Goal: Browse casually: Explore the website without a specific task or goal

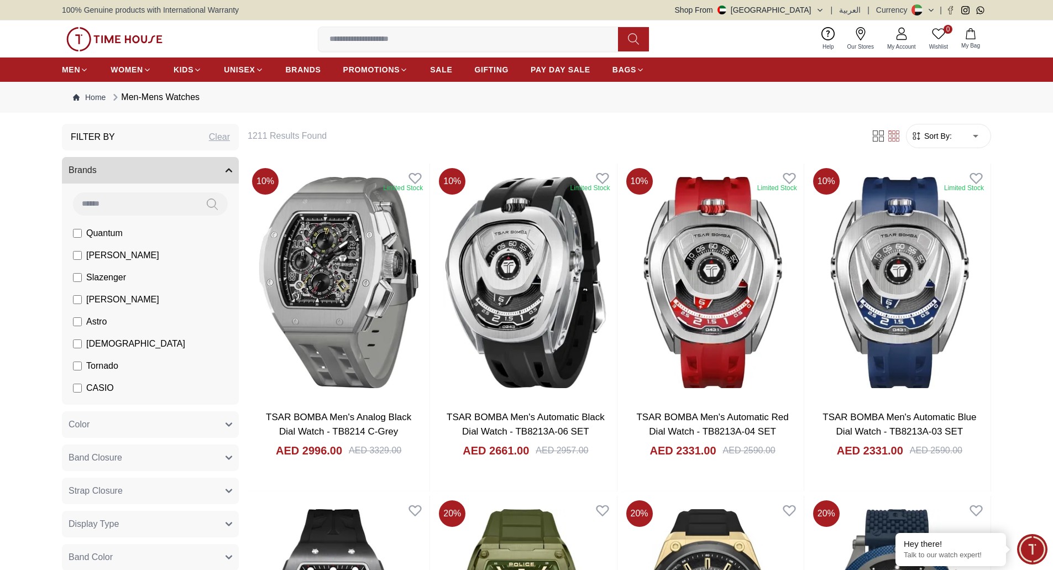
scroll to position [55, 0]
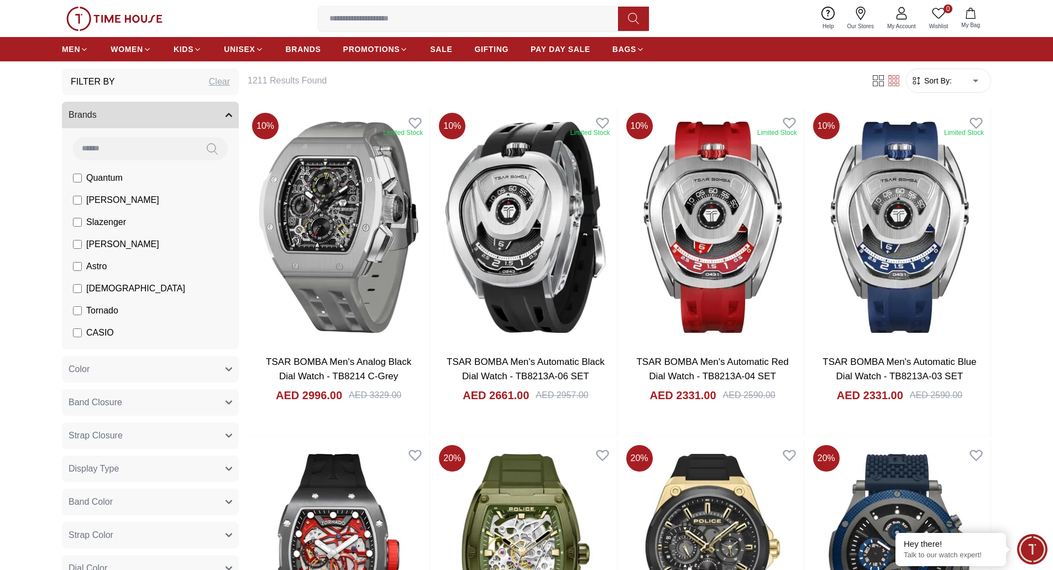
click at [112, 20] on img at bounding box center [114, 19] width 96 height 24
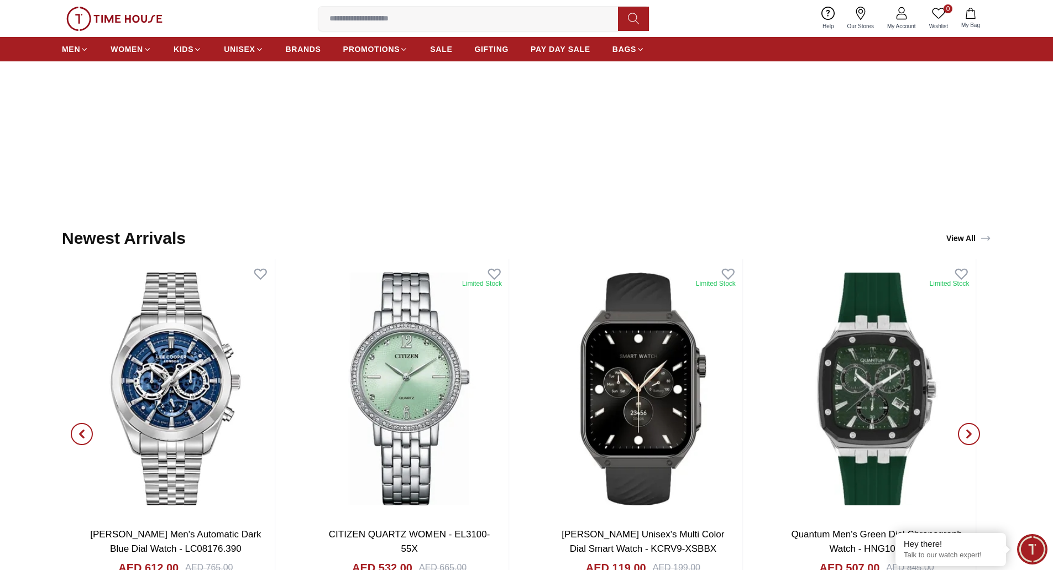
scroll to position [1292, 0]
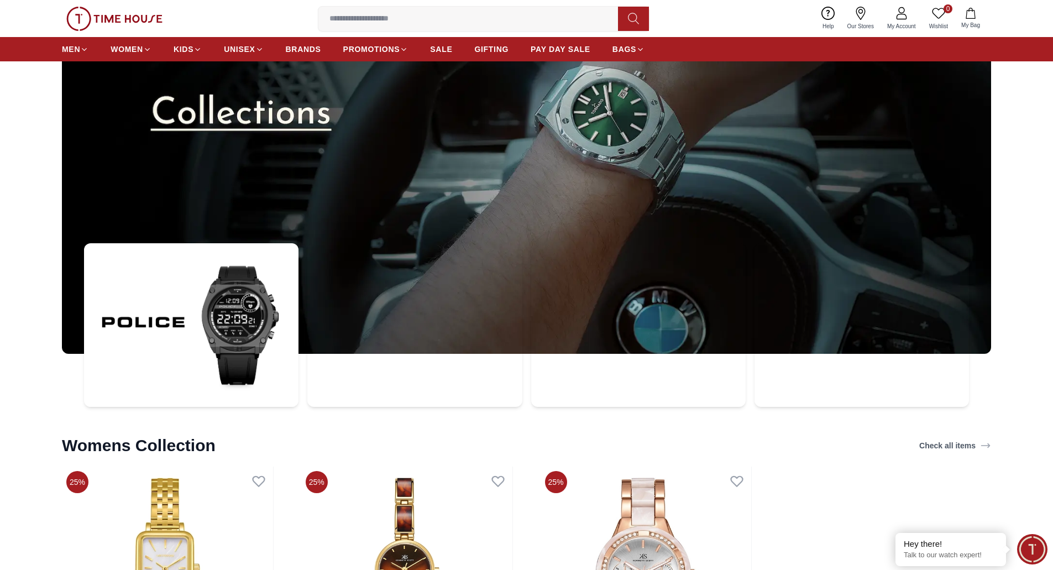
scroll to position [4090, 0]
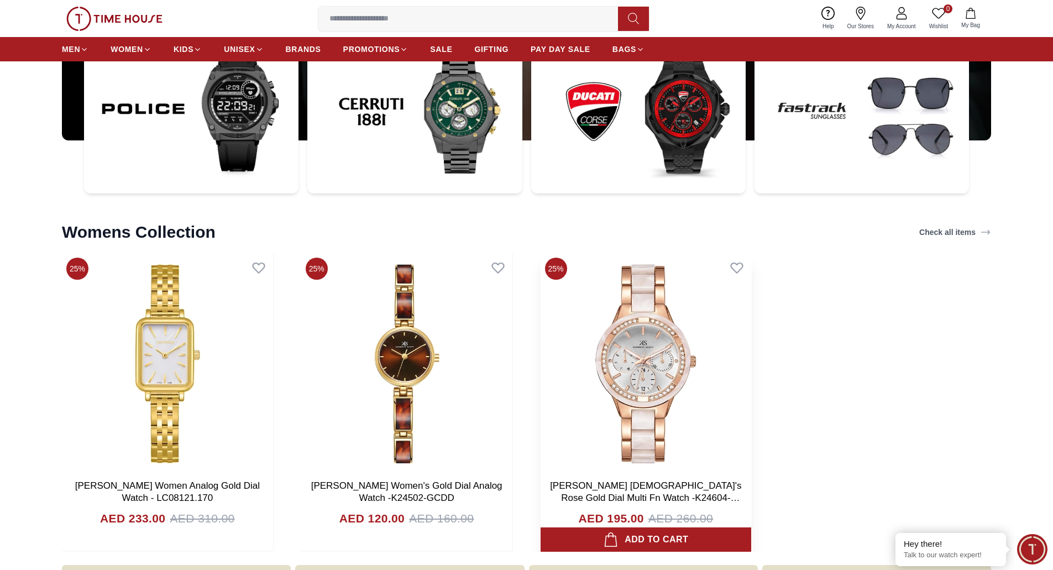
click at [656, 376] on img at bounding box center [646, 363] width 211 height 221
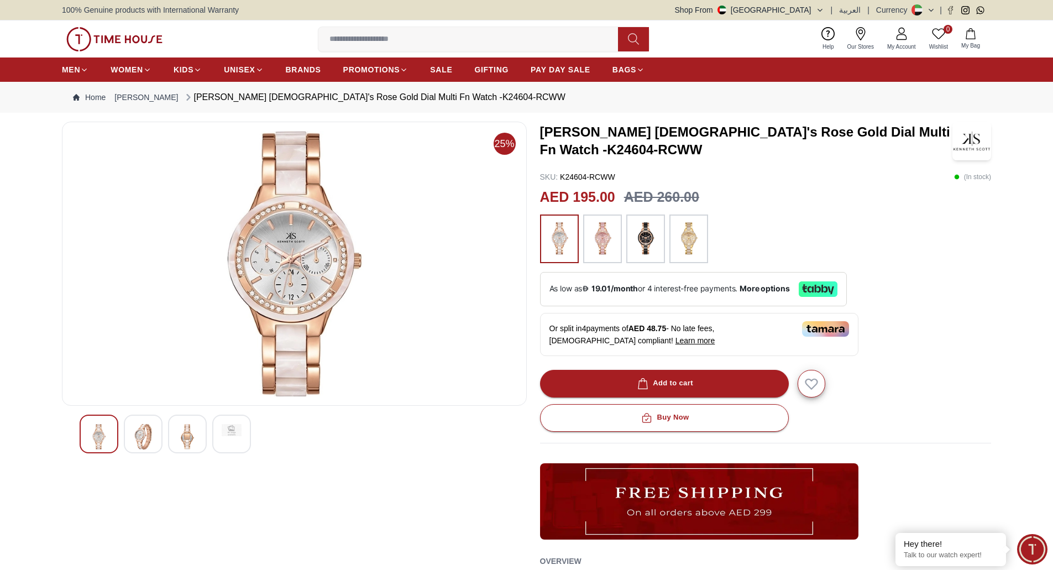
click at [245, 258] on img at bounding box center [294, 263] width 446 height 265
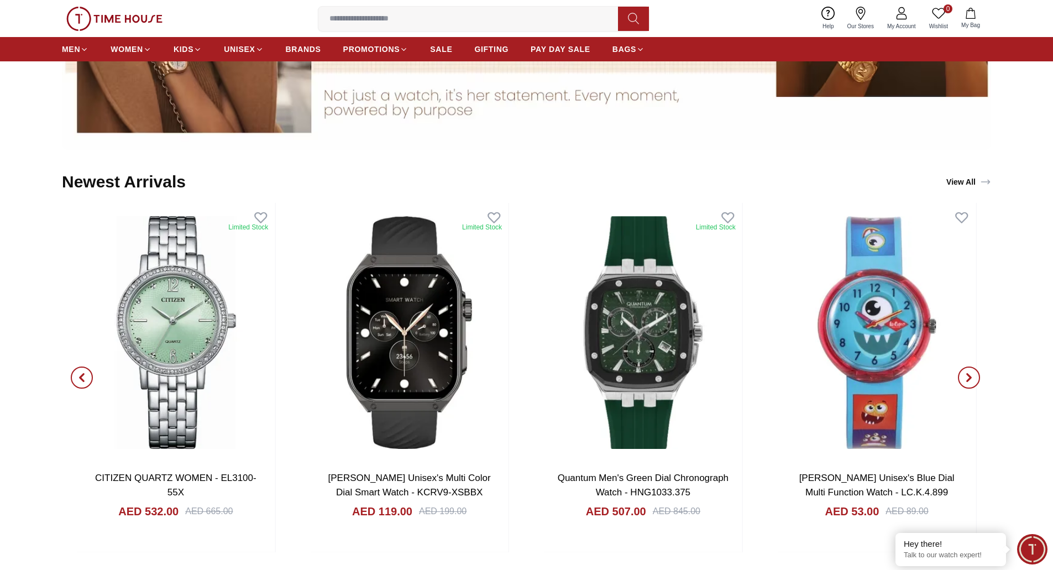
scroll to position [1205, 0]
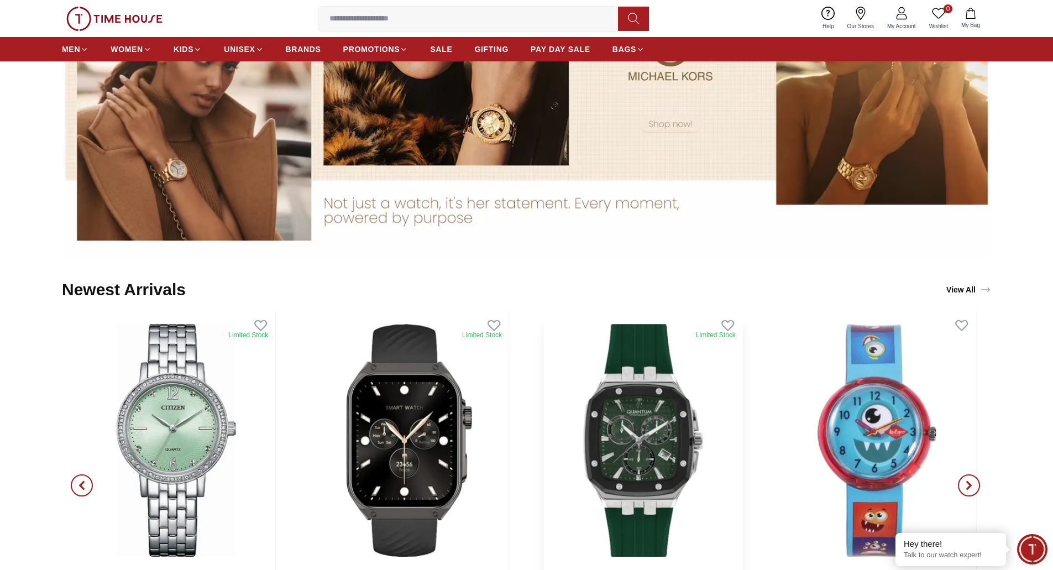
click at [632, 445] on img at bounding box center [643, 440] width 198 height 259
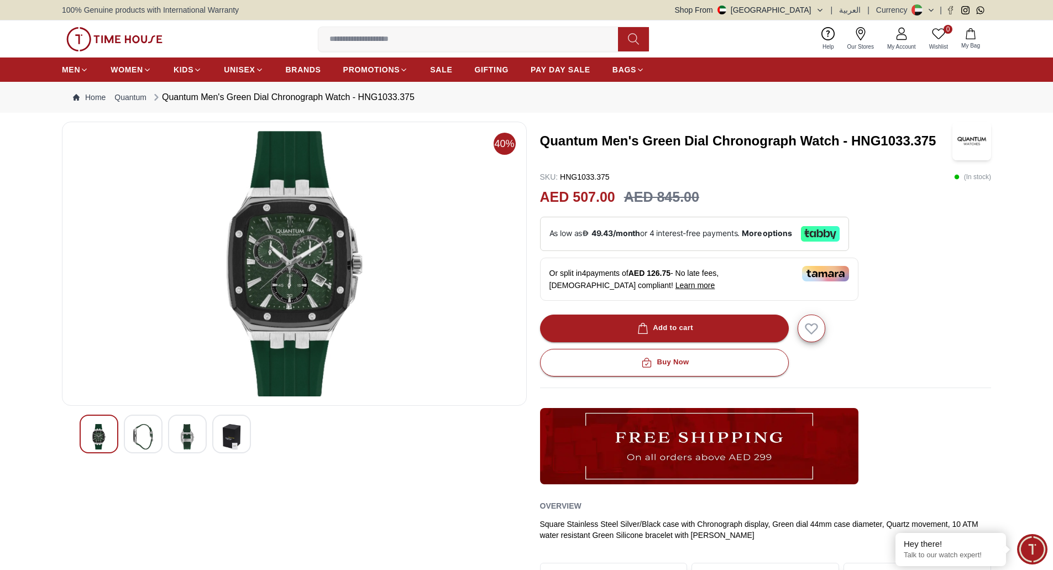
click at [108, 30] on img at bounding box center [114, 39] width 96 height 24
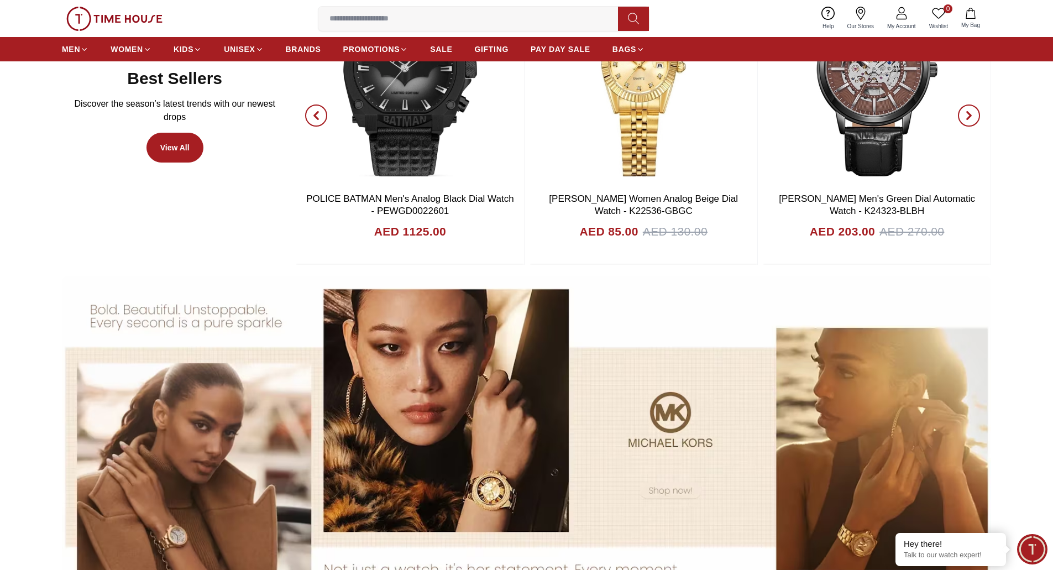
scroll to position [789, 0]
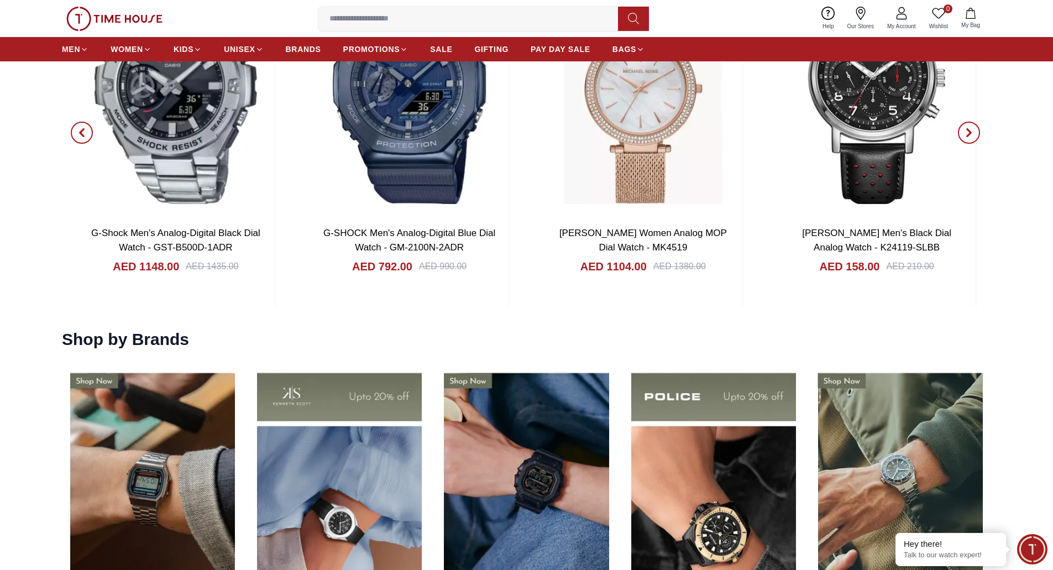
scroll to position [1691, 0]
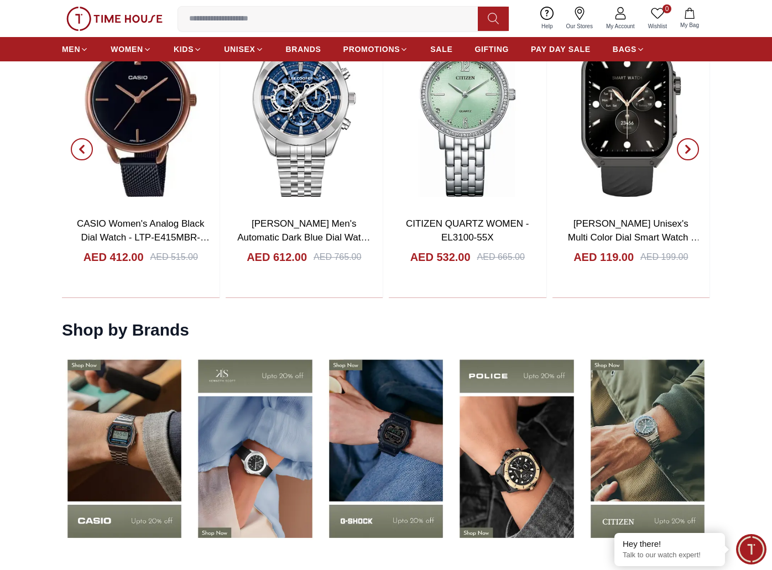
scroll to position [1167, 0]
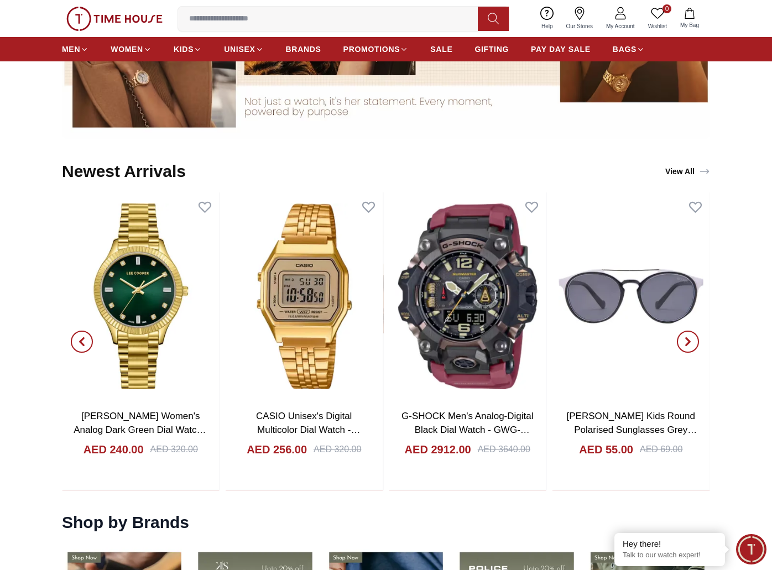
scroll to position [1294, 0]
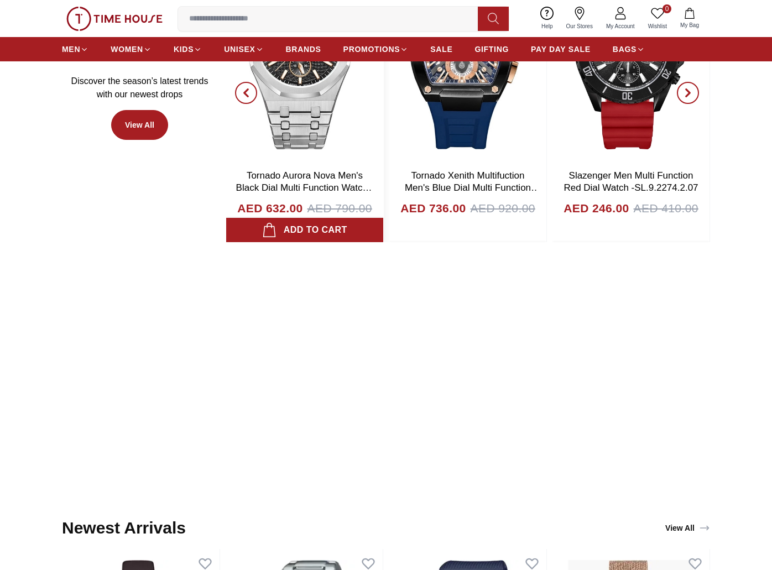
scroll to position [774, 0]
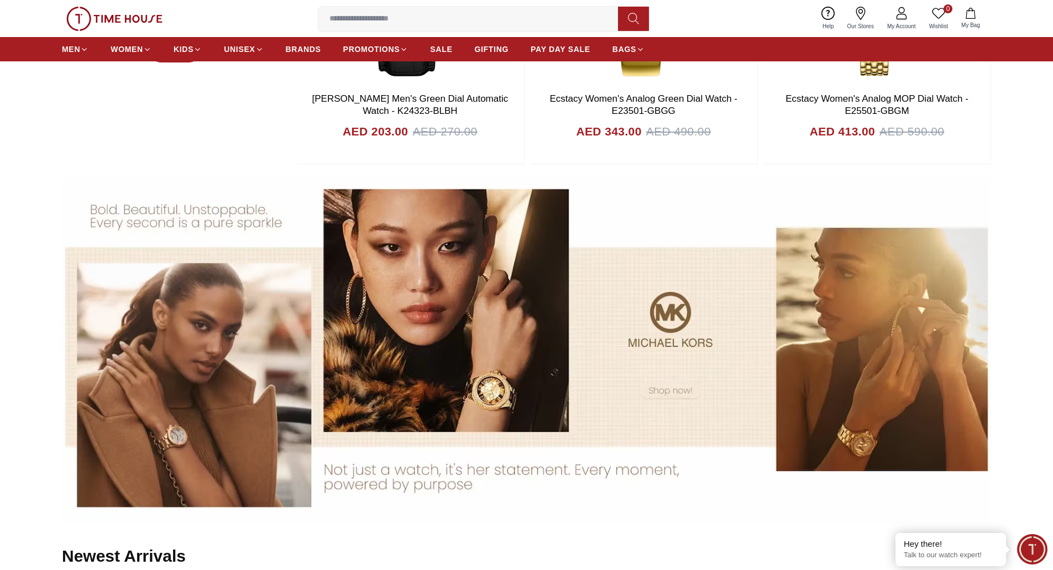
scroll to position [1050, 0]
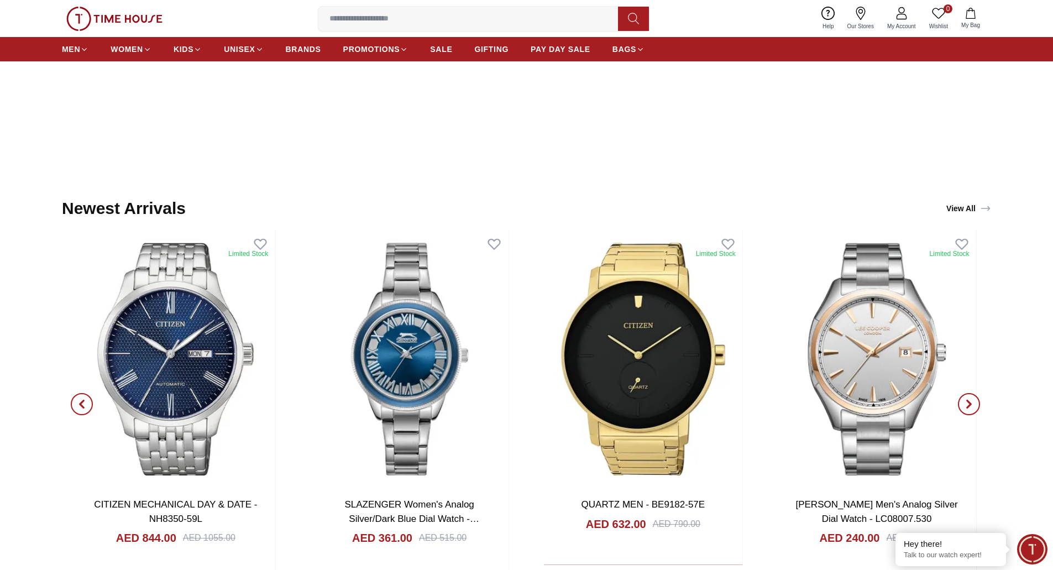
scroll to position [1603, 0]
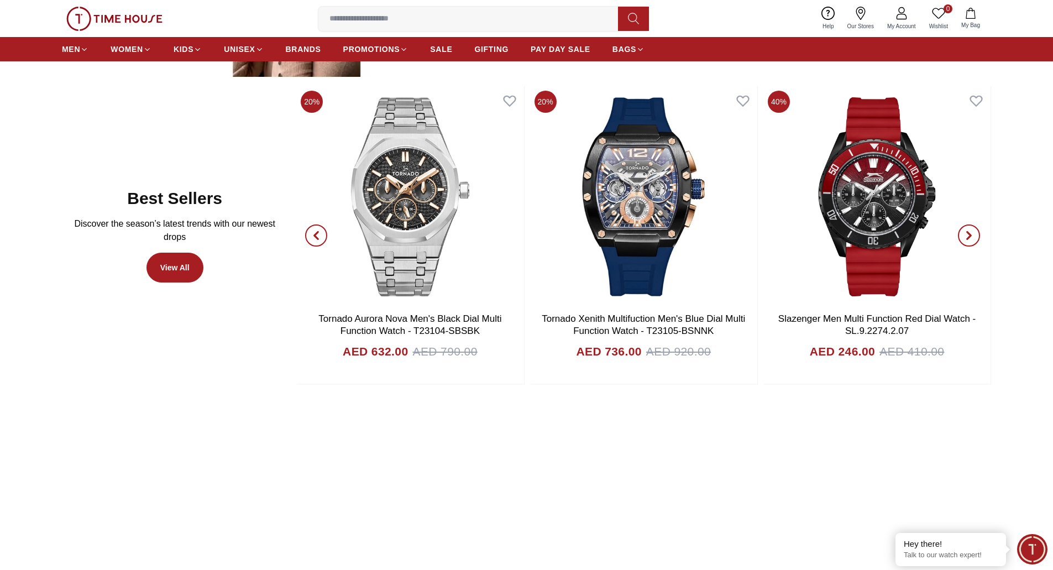
scroll to position [1050, 0]
